Goal: Task Accomplishment & Management: Manage account settings

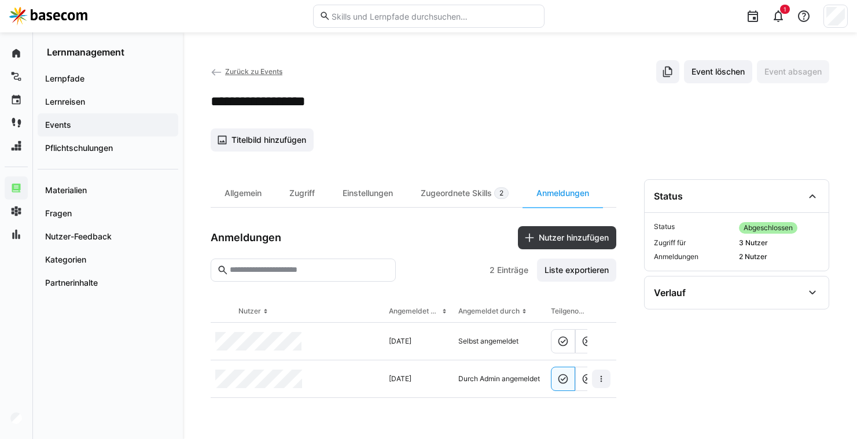
scroll to position [0, 8]
click at [578, 341] on eds-icon at bounding box center [580, 342] width 12 height 12
click at [557, 341] on eds-icon at bounding box center [556, 342] width 12 height 12
click at [603, 341] on eds-icon at bounding box center [600, 341] width 9 height 9
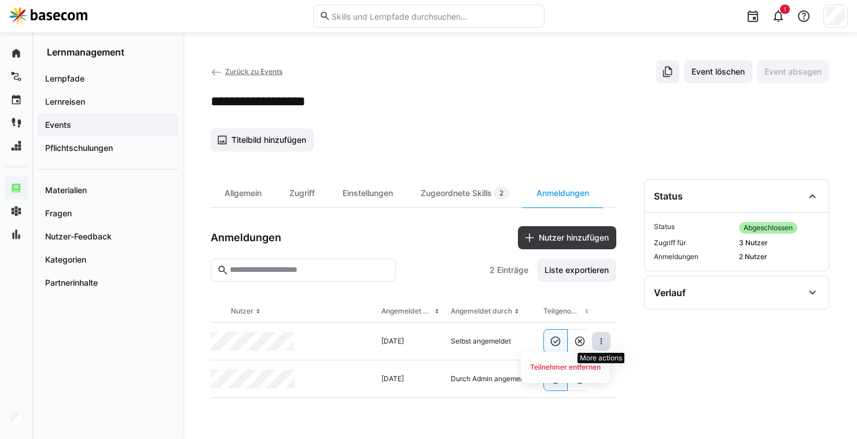
click at [603, 341] on eds-icon at bounding box center [600, 341] width 9 height 9
click at [459, 197] on div "Zugeordnete Skills 2" at bounding box center [465, 193] width 116 height 28
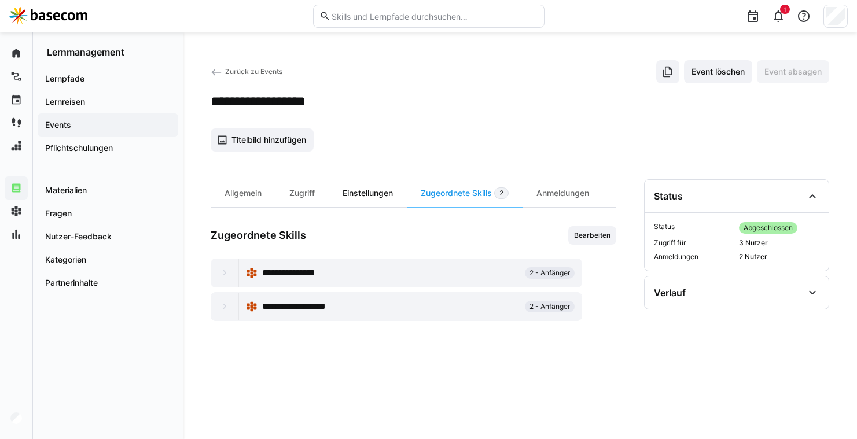
click at [366, 197] on div "Einstellungen" at bounding box center [368, 193] width 78 height 28
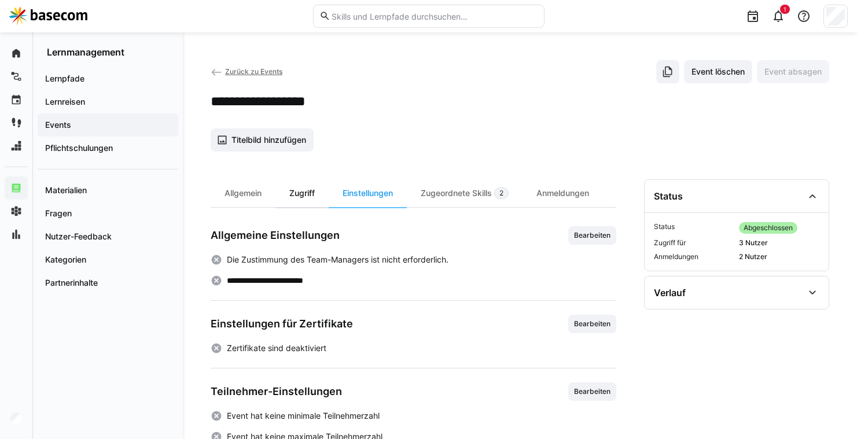
click at [303, 196] on div "Zugriff" at bounding box center [301, 193] width 53 height 28
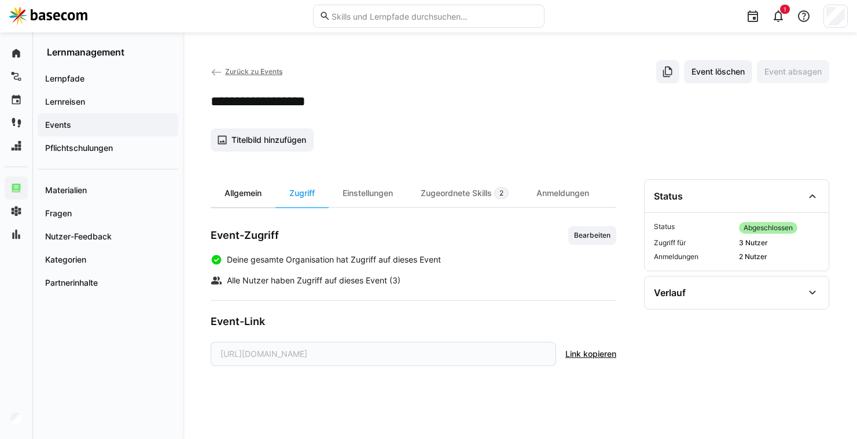
click at [253, 199] on div "Allgemein" at bounding box center [243, 193] width 65 height 28
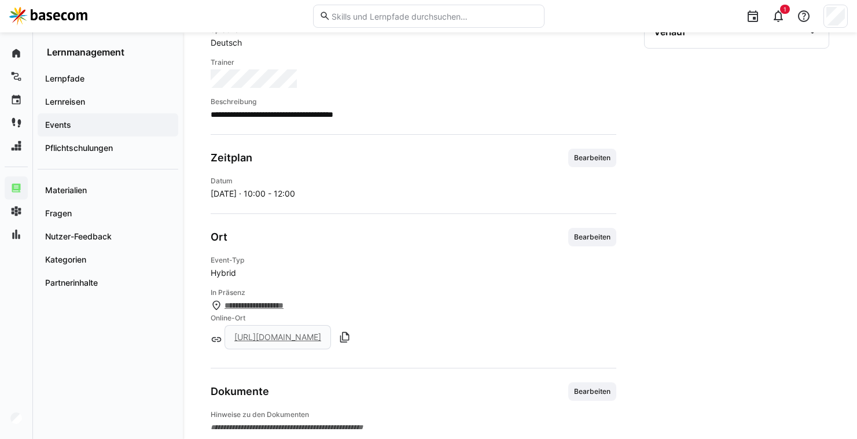
scroll to position [315, 0]
